Goal: Task Accomplishment & Management: Manage account settings

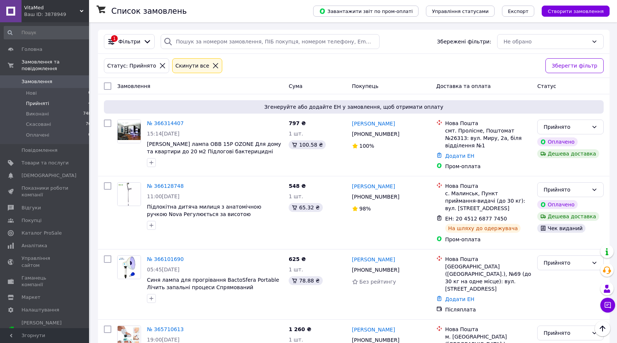
scroll to position [38, 0]
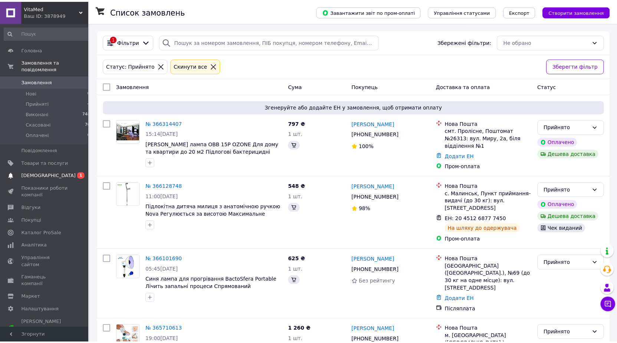
scroll to position [38, 0]
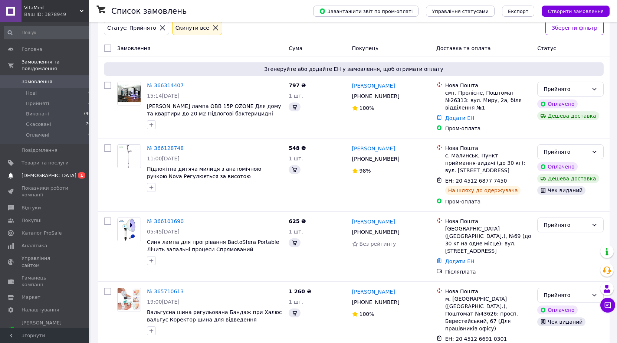
click at [64, 172] on span "[DEMOGRAPHIC_DATA]" at bounding box center [45, 175] width 47 height 7
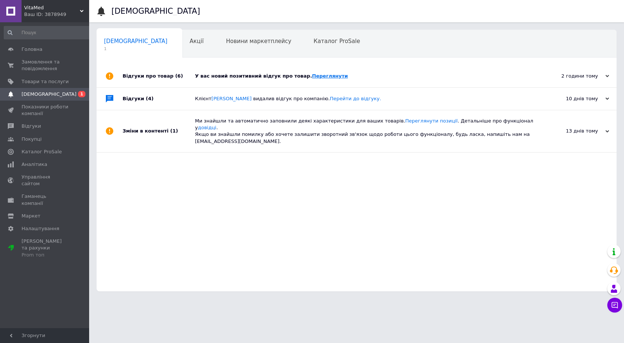
click at [317, 75] on link "Переглянути" at bounding box center [330, 76] width 36 height 6
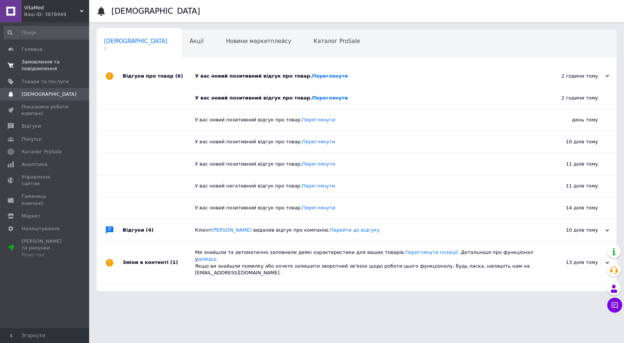
click at [40, 69] on span "Замовлення та повідомлення" at bounding box center [45, 65] width 47 height 13
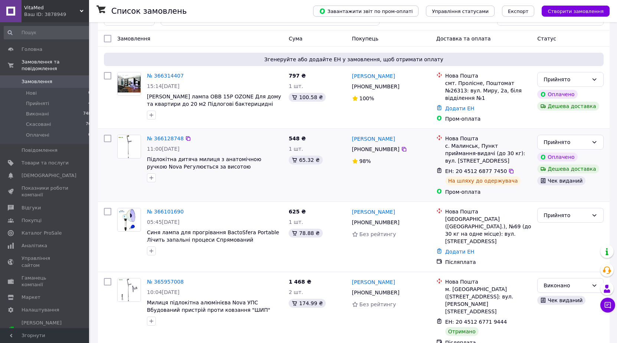
scroll to position [38, 0]
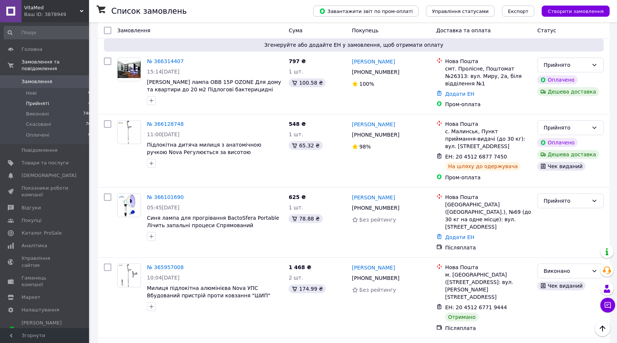
click at [47, 98] on li "Прийняті 4" at bounding box center [47, 103] width 95 height 10
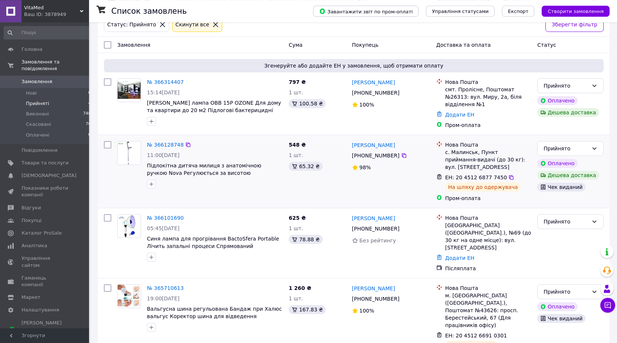
scroll to position [44, 0]
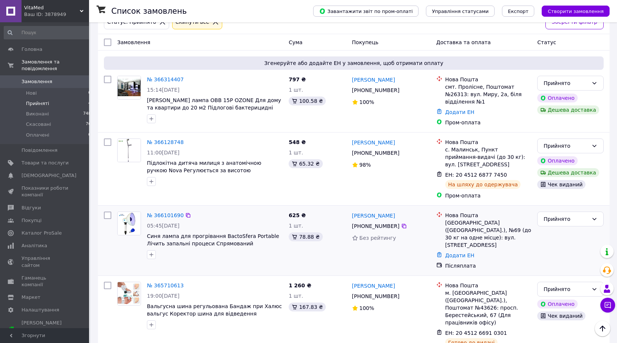
click at [162, 209] on div "№ 366101690 05:45, 11.10.2025 Синя лампа для прогрівання BactoSfera Portable Лі…" at bounding box center [215, 235] width 142 height 53
click at [163, 212] on link "№ 366101690" at bounding box center [165, 215] width 37 height 6
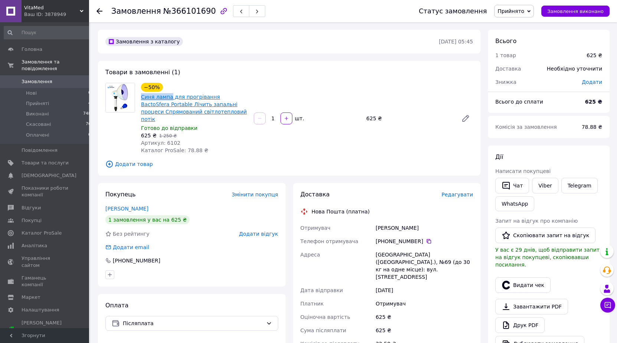
drag, startPoint x: 141, startPoint y: 97, endPoint x: 169, endPoint y: 97, distance: 27.8
click at [169, 97] on div "Синя лампа для прогрівання BactoSfera Portable Лічить запальні процеси Спрямова…" at bounding box center [194, 107] width 108 height 31
copy link "Синя лампа"
click at [153, 9] on span "Замовлення" at bounding box center [136, 11] width 50 height 9
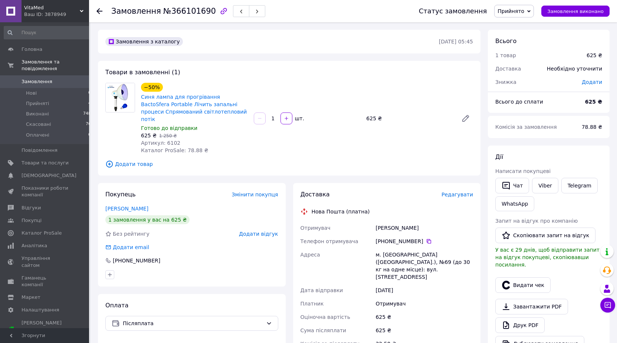
click at [153, 9] on span "Замовлення" at bounding box center [136, 11] width 50 height 9
drag, startPoint x: 386, startPoint y: 235, endPoint x: 419, endPoint y: 236, distance: 33.0
click at [419, 238] on div "[PHONE_NUMBER]" at bounding box center [425, 241] width 98 height 7
click at [407, 222] on div "Тураш Валентина" at bounding box center [424, 227] width 101 height 13
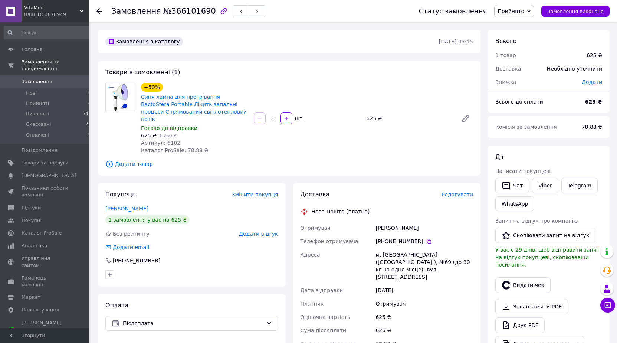
click at [407, 222] on div "Тураш Валентина" at bounding box center [424, 227] width 101 height 13
click at [386, 248] on div "м. Київ (Київська обл.), №69 (до 30 кг на одне місце): вул. Градинська, 1" at bounding box center [424, 266] width 101 height 36
copy div "Київ"
click at [173, 8] on span "№366101690" at bounding box center [189, 11] width 53 height 9
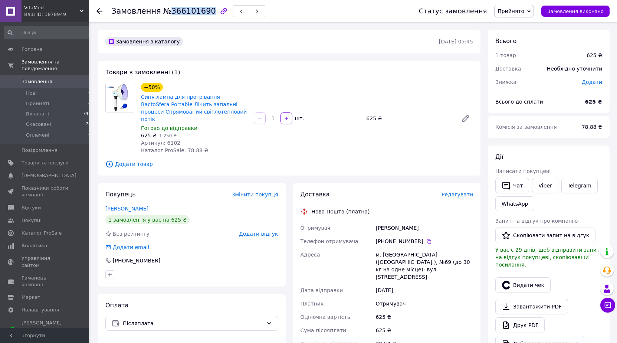
click at [173, 8] on span "№366101690" at bounding box center [189, 11] width 53 height 9
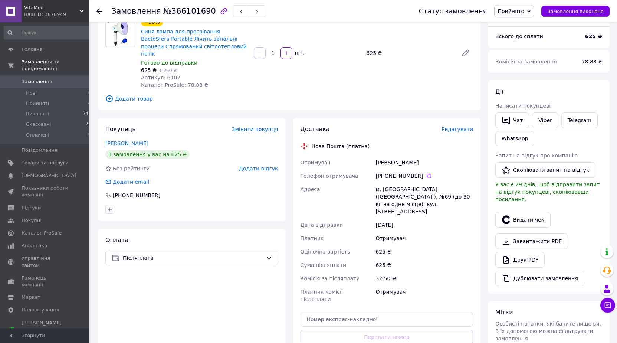
scroll to position [114, 0]
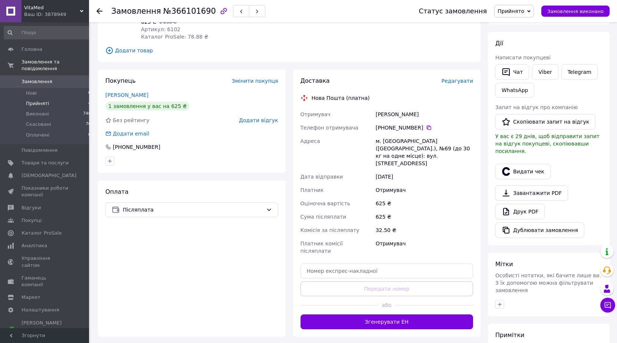
click at [61, 99] on li "Прийняті 4" at bounding box center [47, 103] width 95 height 10
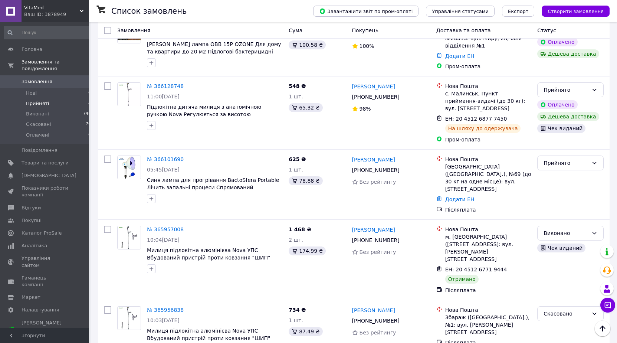
click at [83, 98] on li "Прийняті 4" at bounding box center [47, 103] width 95 height 10
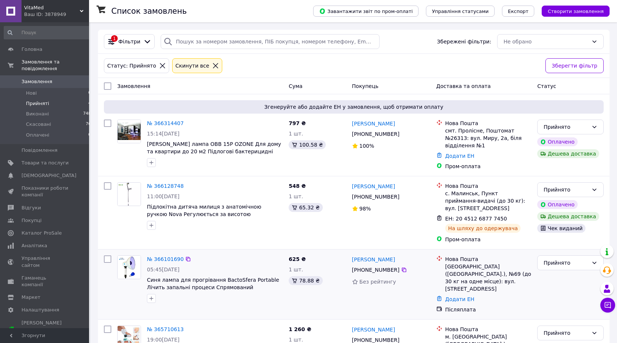
scroll to position [44, 0]
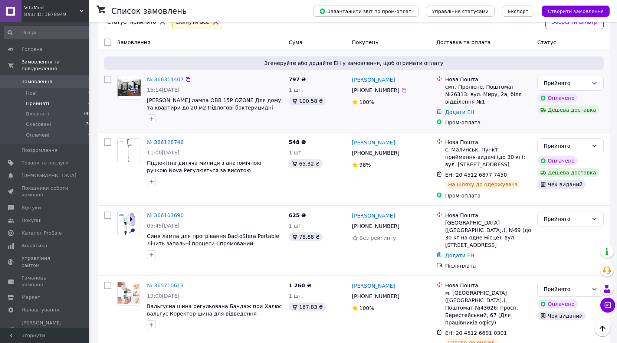
click at [169, 81] on link "№ 366314407" at bounding box center [165, 79] width 37 height 6
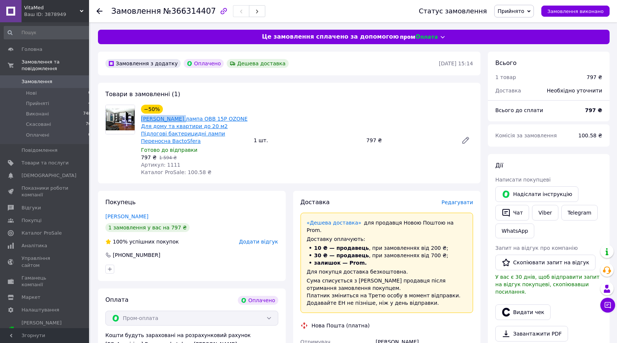
drag, startPoint x: 155, startPoint y: 118, endPoint x: 179, endPoint y: 118, distance: 24.1
click at [179, 118] on div "−50% Кварцова лампа OBB 15P OZONE Для дому та квартири до 20 м2 Підлогові бакте…" at bounding box center [194, 140] width 113 height 74
copy link "Кварцова лампа"
click at [184, 12] on span "№366314407" at bounding box center [189, 11] width 53 height 9
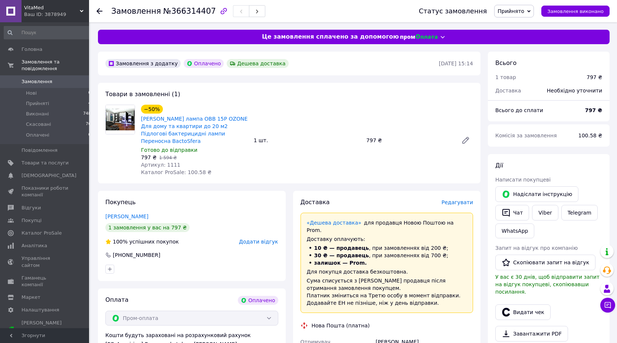
click at [184, 12] on span "№366314407" at bounding box center [189, 11] width 53 height 9
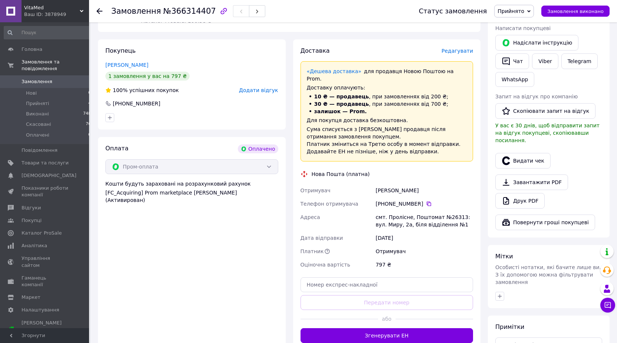
drag, startPoint x: 385, startPoint y: 189, endPoint x: 418, endPoint y: 191, distance: 32.8
click at [418, 200] on div "[PHONE_NUMBER]" at bounding box center [425, 203] width 98 height 7
copy div "0 63 425 82 58"
click at [401, 184] on div "Рябокляч Кирилл" at bounding box center [424, 190] width 101 height 13
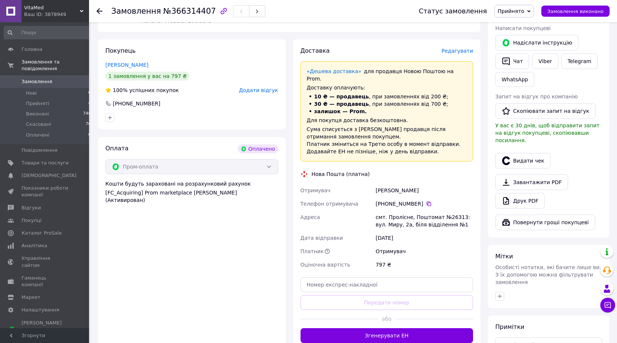
click at [401, 184] on div "Рябокляч Кирилл" at bounding box center [424, 190] width 101 height 13
click at [397, 210] on div "смт. Пролісне, Поштомат №26313: вул. Миру, 2а, біля відділення №1" at bounding box center [424, 220] width 101 height 21
copy div "Пролісне"
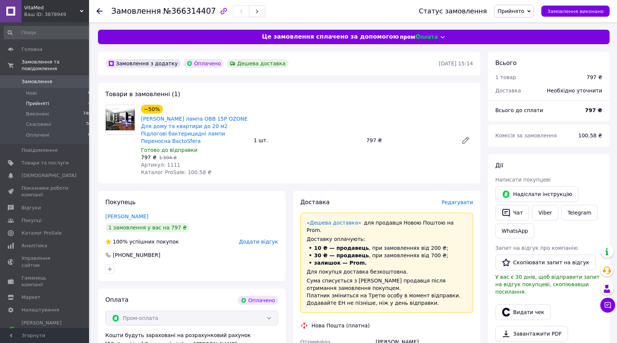
click at [67, 98] on li "Прийняті 4" at bounding box center [47, 103] width 95 height 10
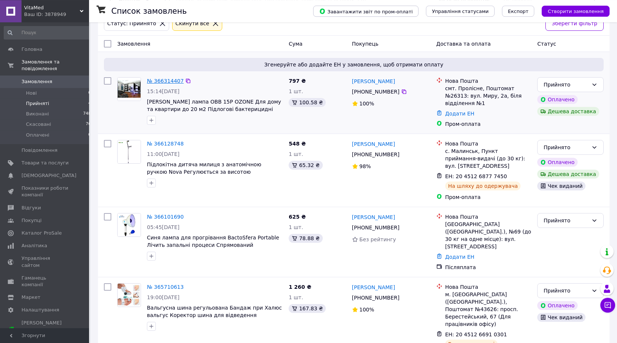
scroll to position [44, 0]
